Goal: Find specific page/section: Find specific page/section

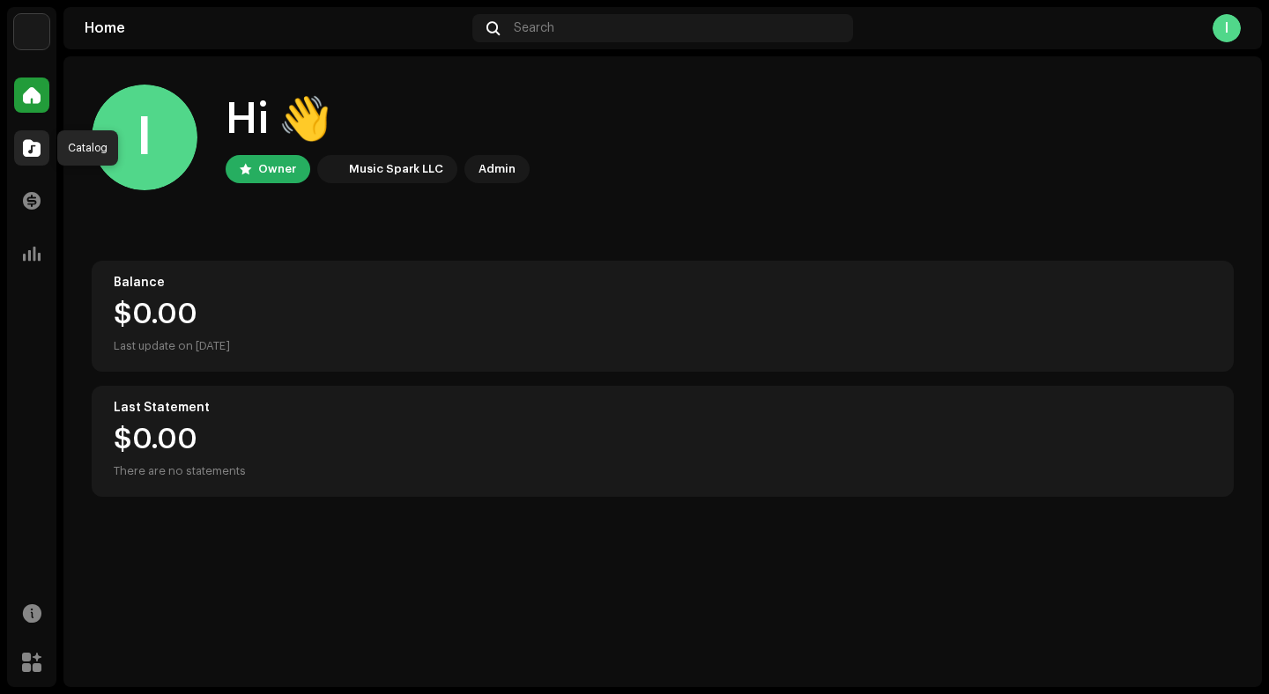
click at [34, 148] on span at bounding box center [32, 148] width 18 height 14
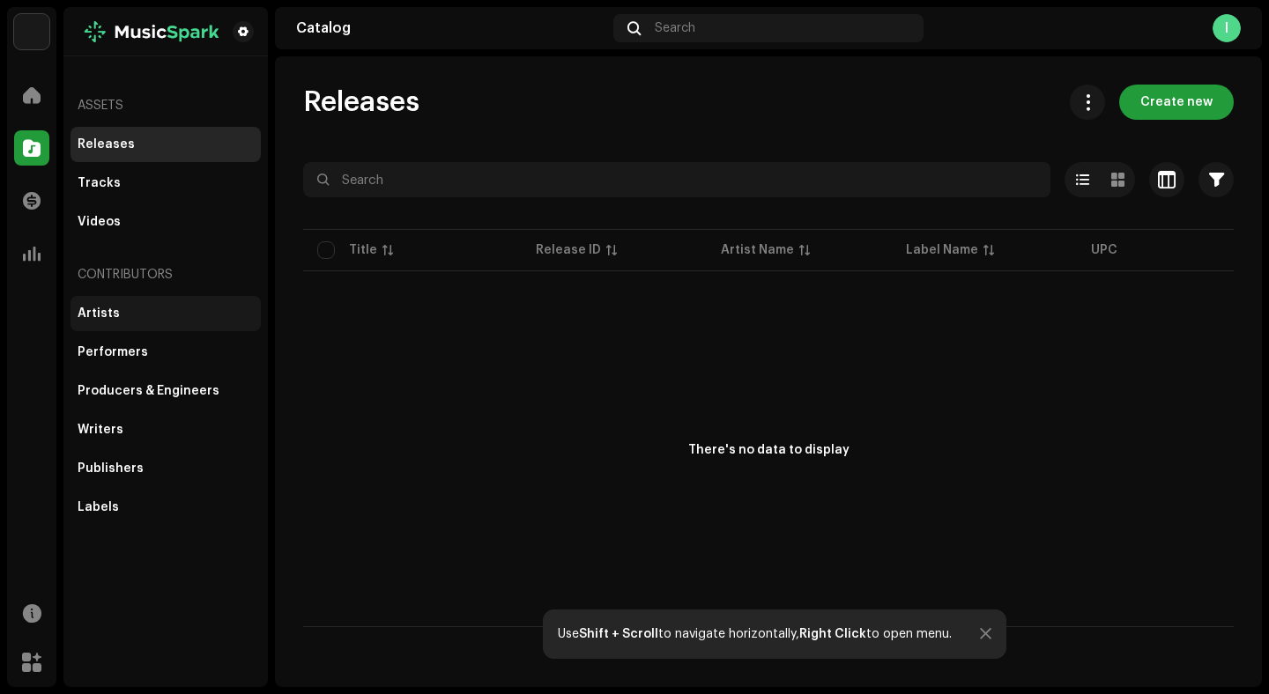
click at [93, 311] on div "Artists" at bounding box center [99, 314] width 42 height 14
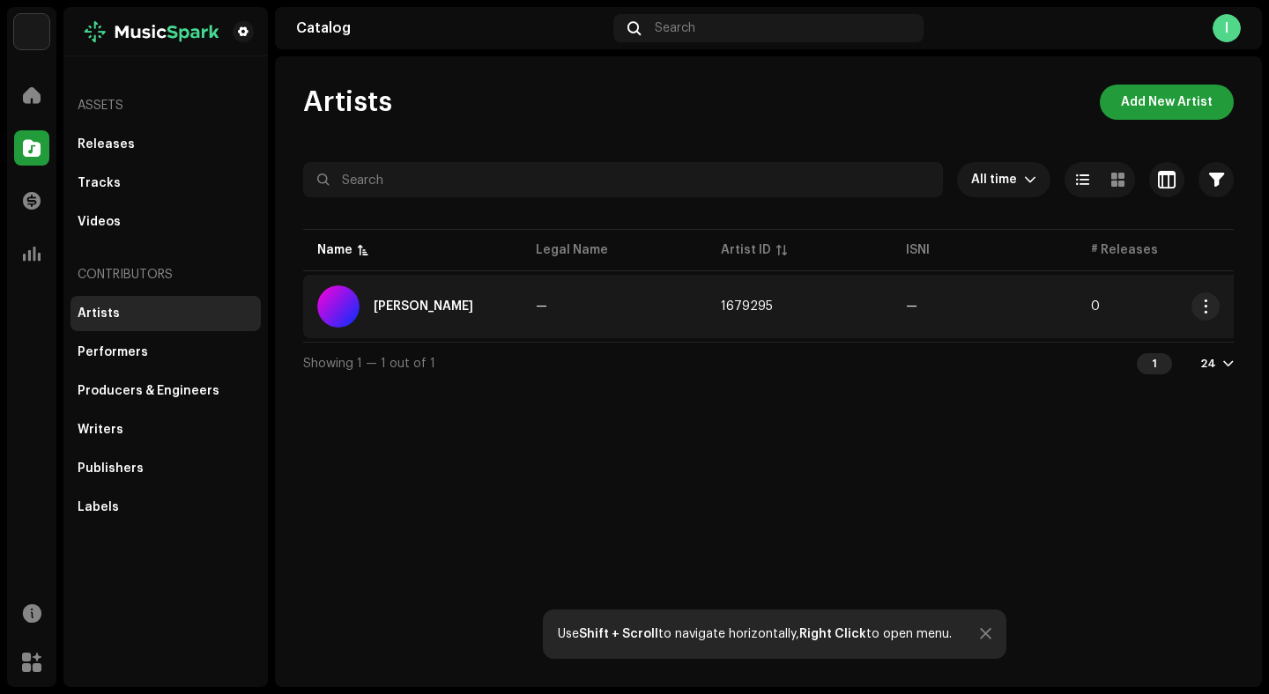
click at [418, 308] on div "[PERSON_NAME]" at bounding box center [424, 307] width 100 height 12
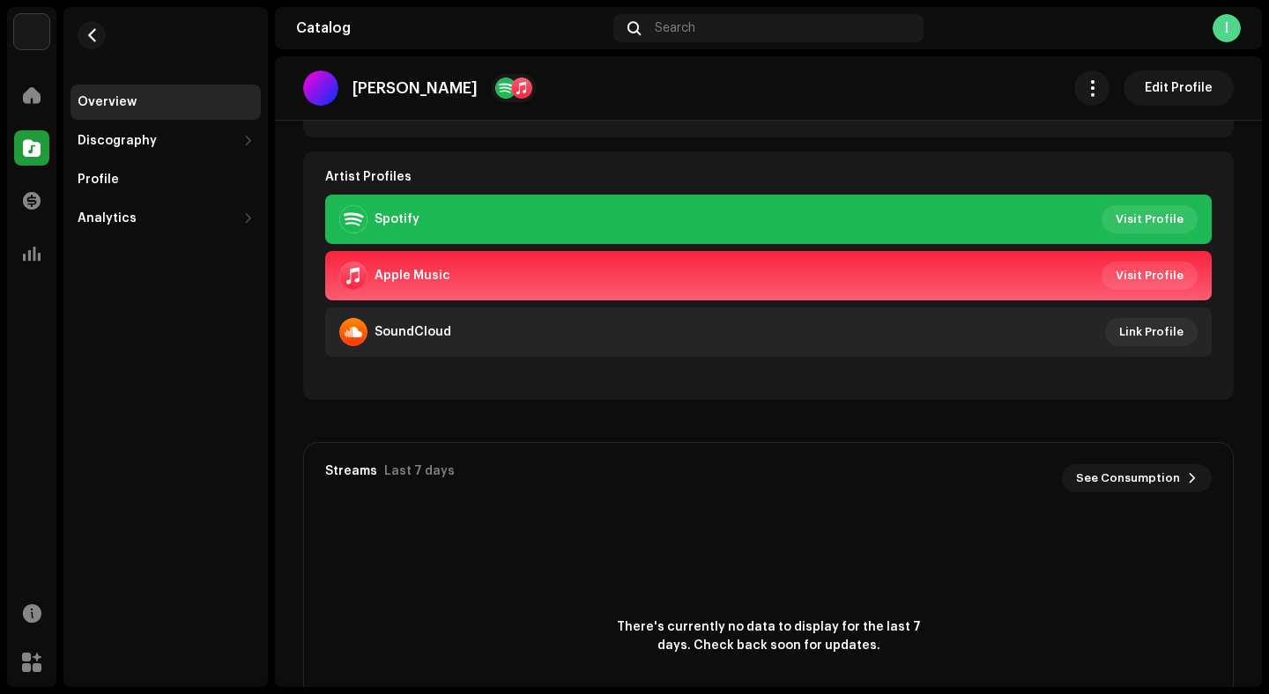
scroll to position [373, 0]
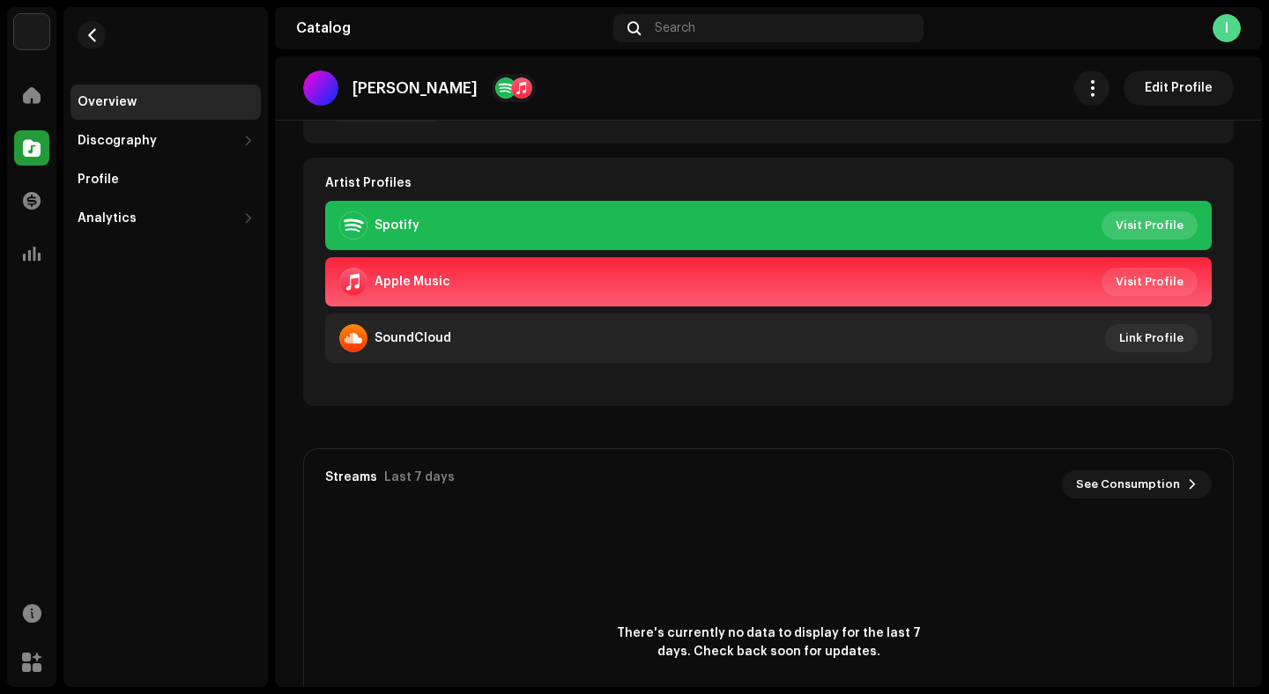
click at [1155, 223] on span "Visit Profile" at bounding box center [1150, 225] width 68 height 35
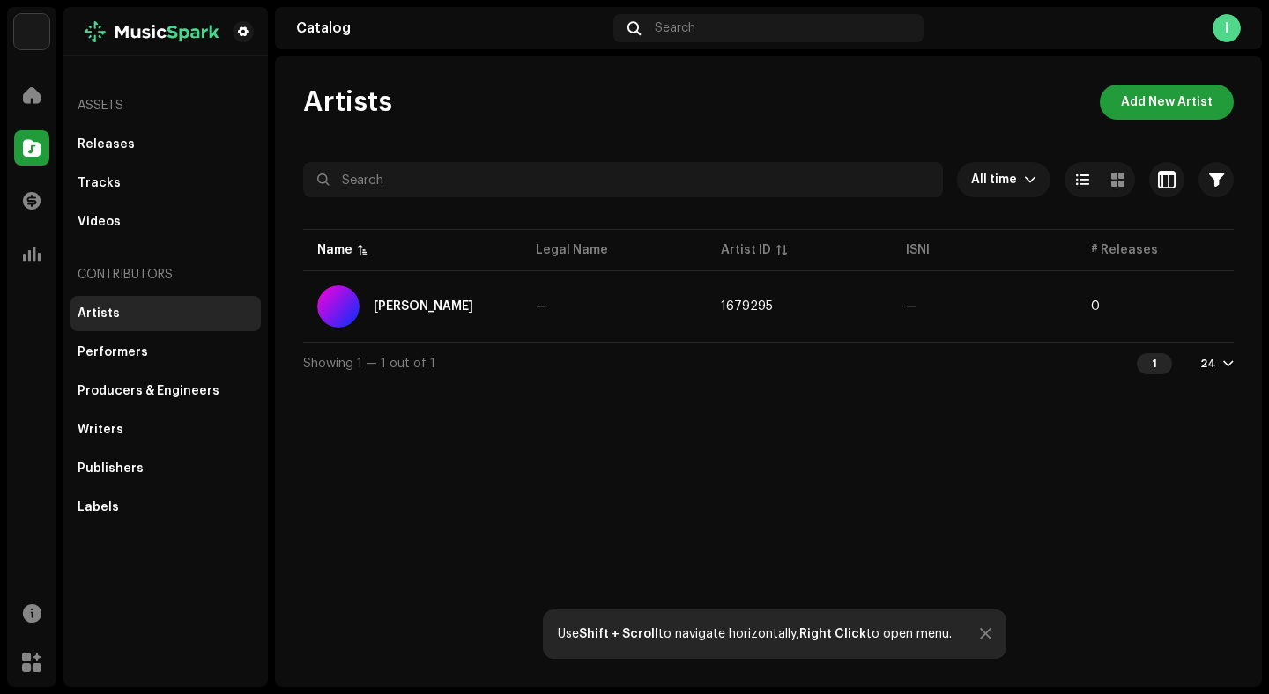
click at [1229, 371] on div at bounding box center [1228, 364] width 11 height 14
click at [1196, 401] on div "24 48 72" at bounding box center [1190, 439] width 72 height 106
click at [1162, 437] on div "48" at bounding box center [1190, 438] width 72 height 35
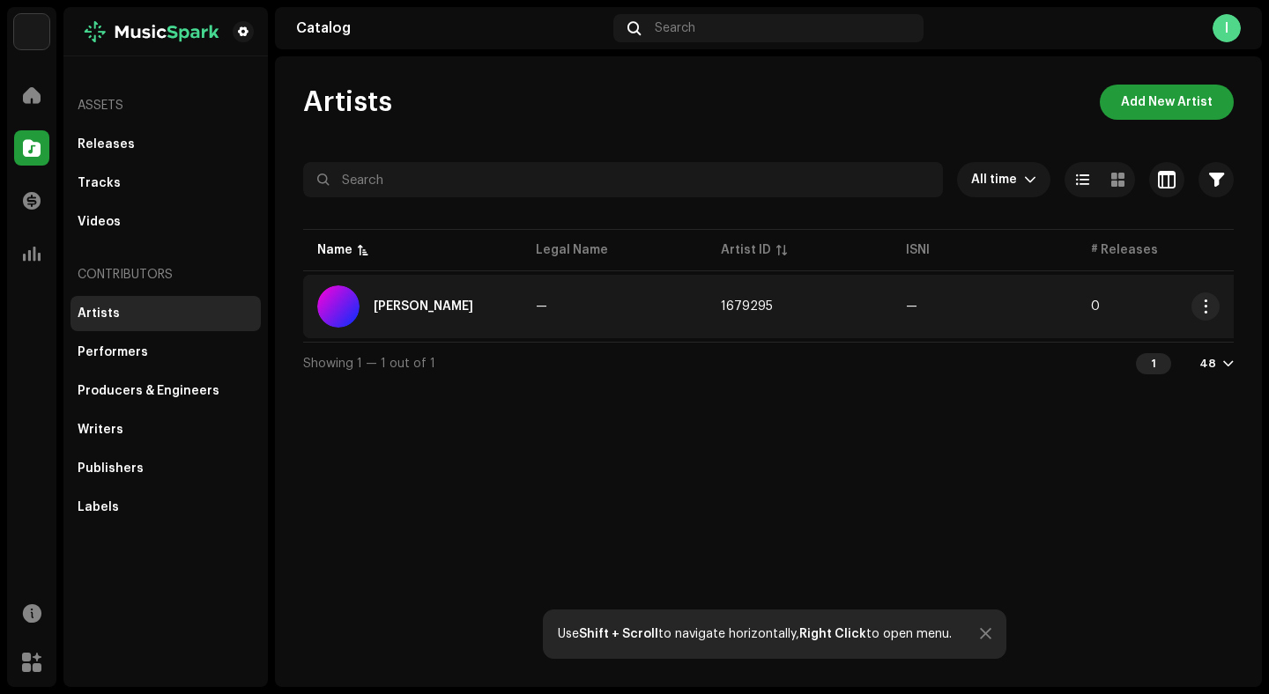
click at [732, 303] on span "1679295" at bounding box center [747, 307] width 52 height 12
click at [407, 302] on div "[PERSON_NAME]" at bounding box center [424, 307] width 100 height 12
